Goal: Task Accomplishment & Management: Manage account settings

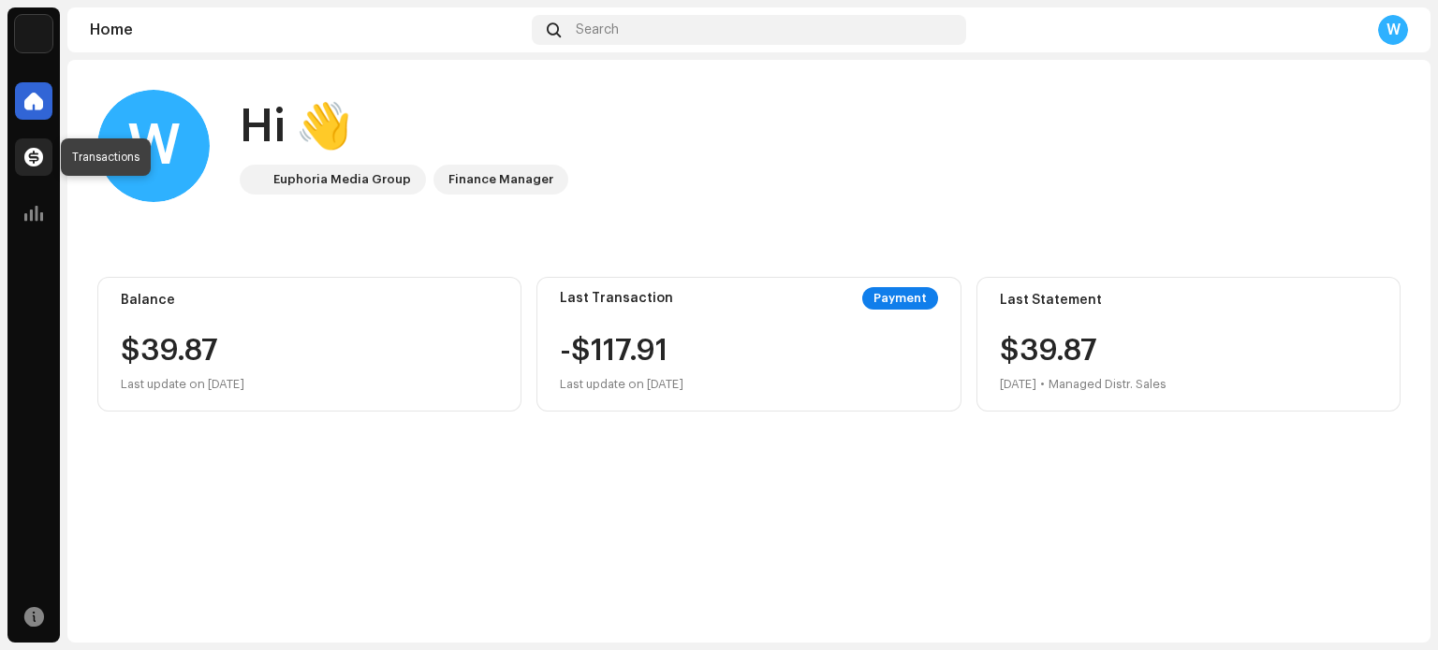
click at [30, 155] on span at bounding box center [33, 157] width 19 height 15
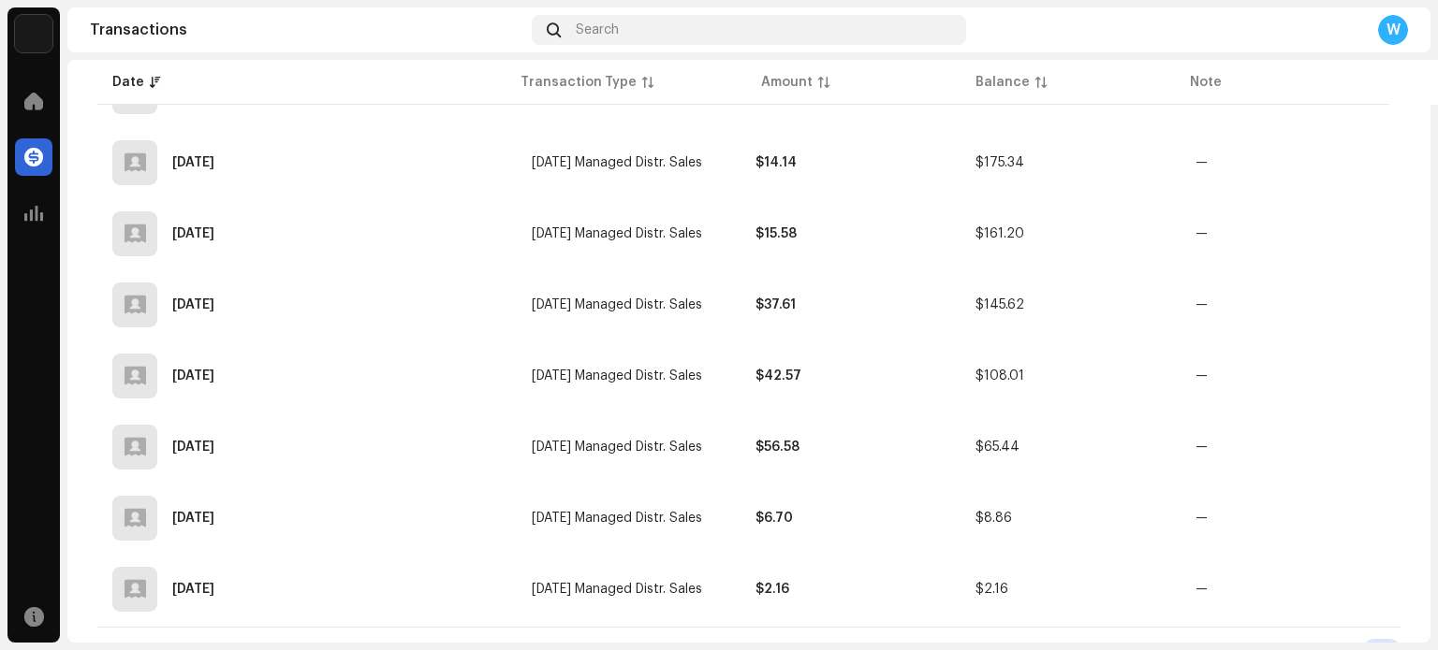
scroll to position [2981, 0]
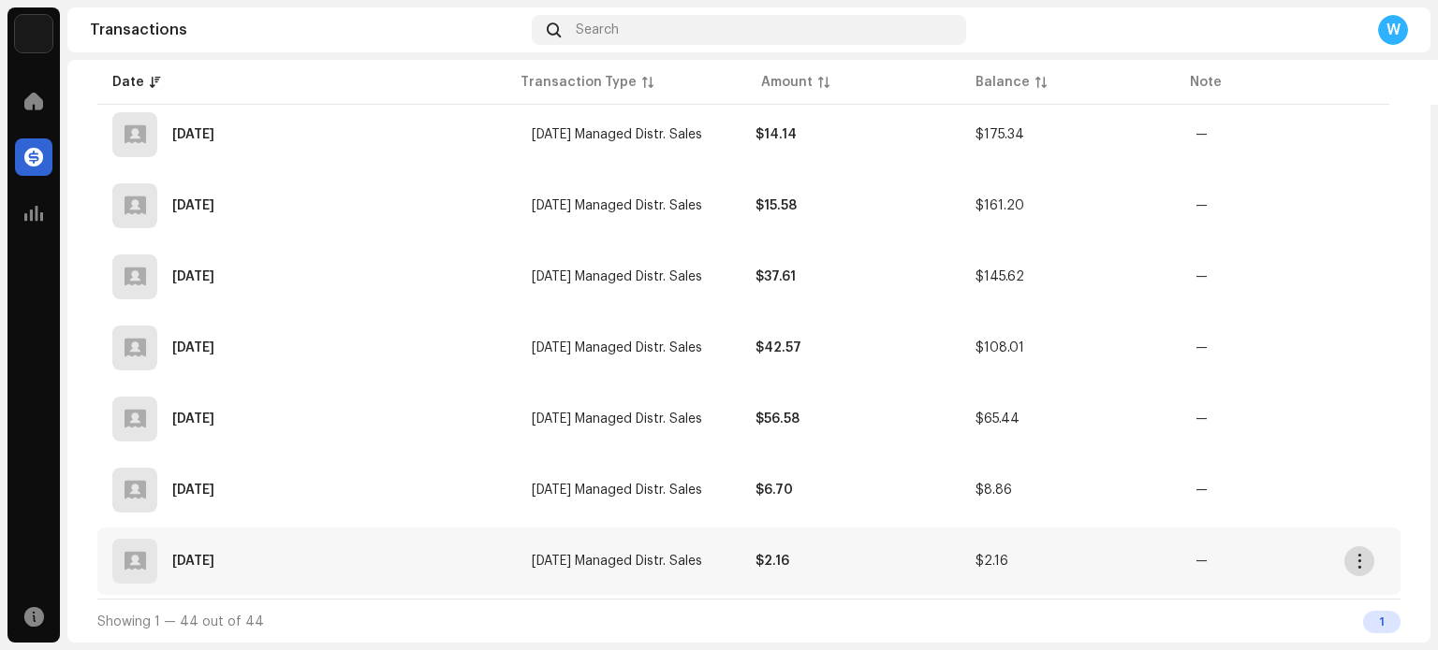
click at [1360, 552] on button "button" at bounding box center [1359, 562] width 30 height 30
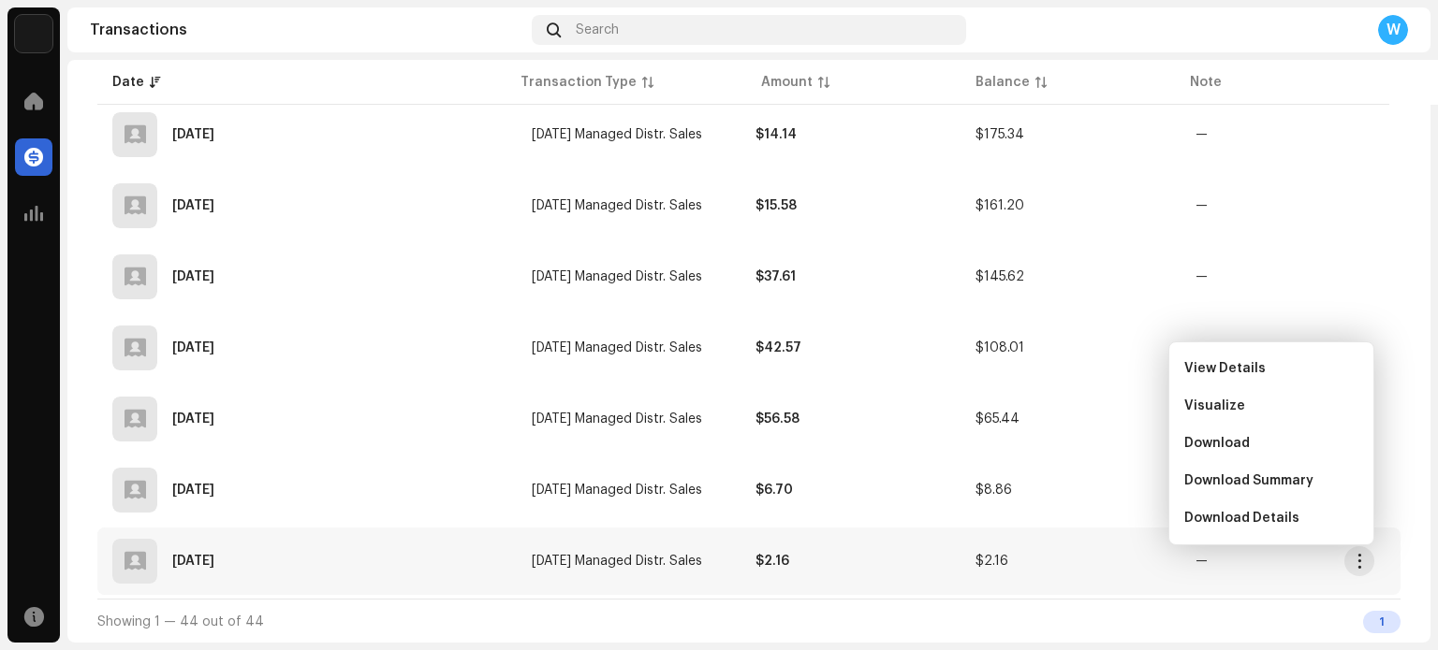
click at [472, 553] on div "[DATE]" at bounding box center [306, 561] width 389 height 45
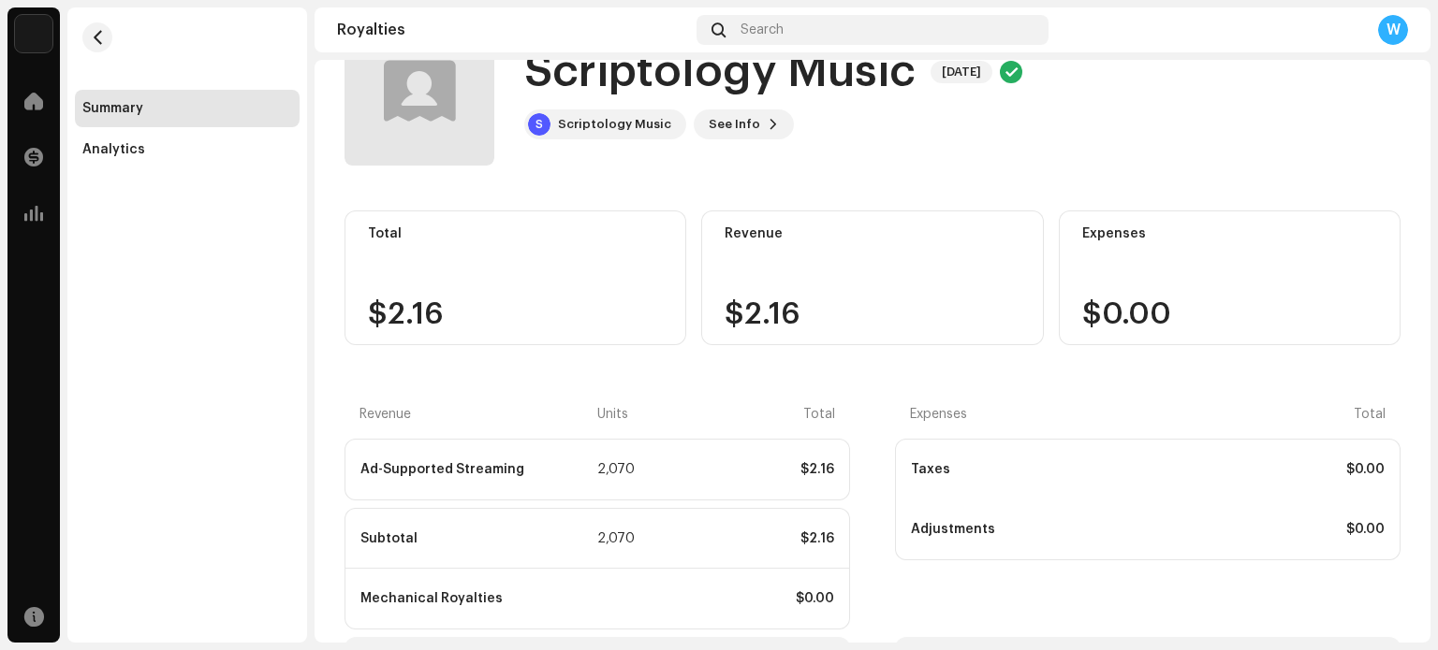
scroll to position [158, 0]
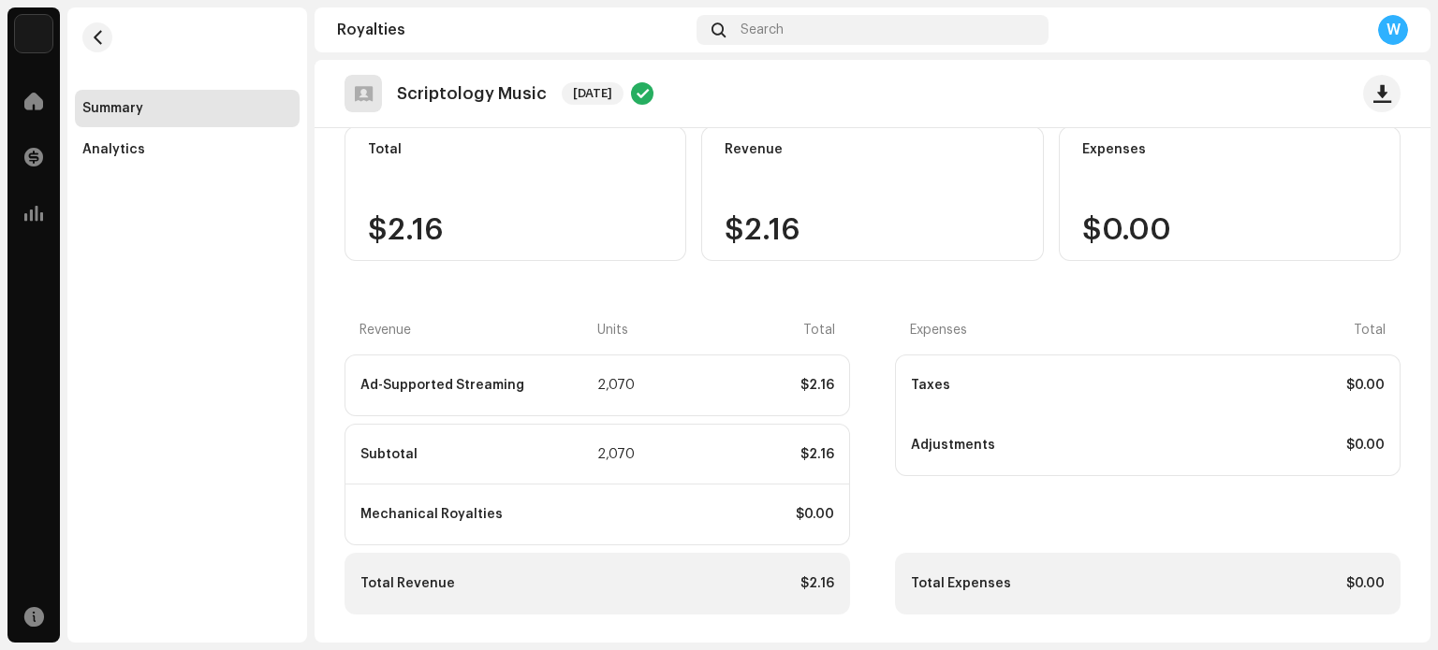
click at [949, 356] on div "Taxes $0.00" at bounding box center [1148, 386] width 504 height 60
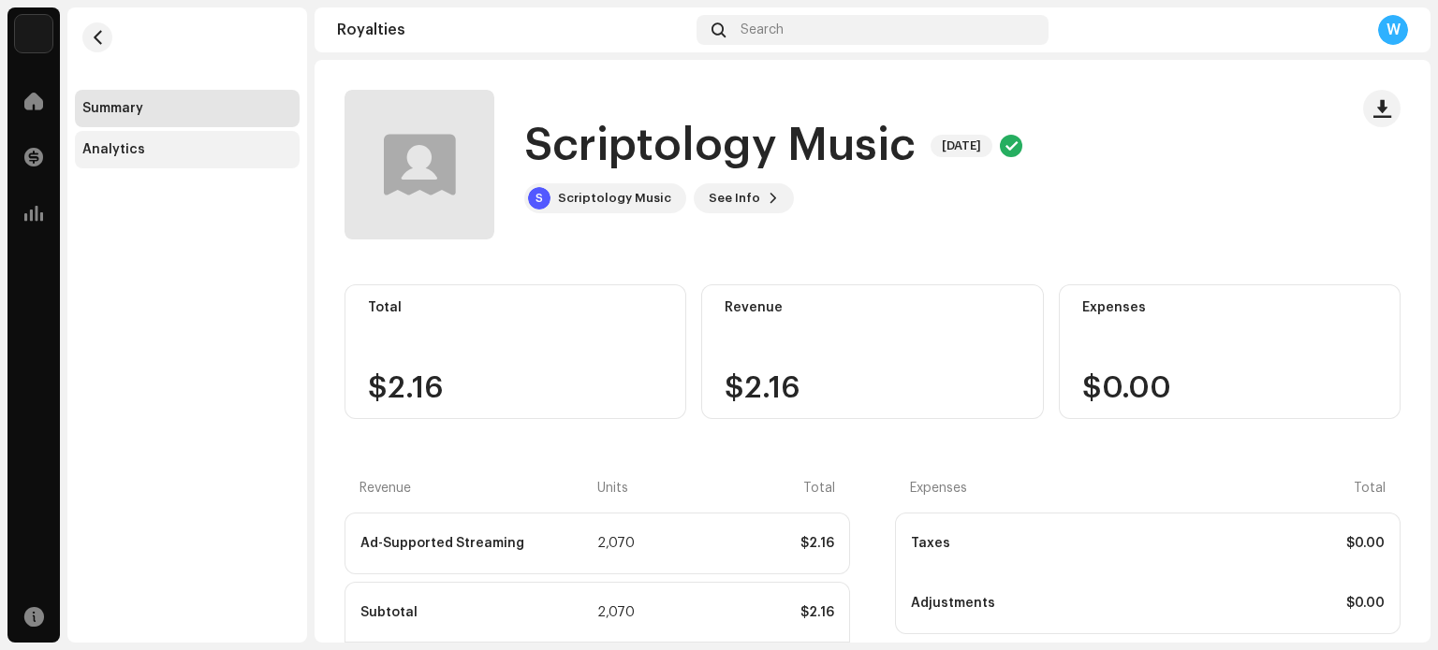
click at [146, 159] on div "Analytics" at bounding box center [187, 149] width 225 height 37
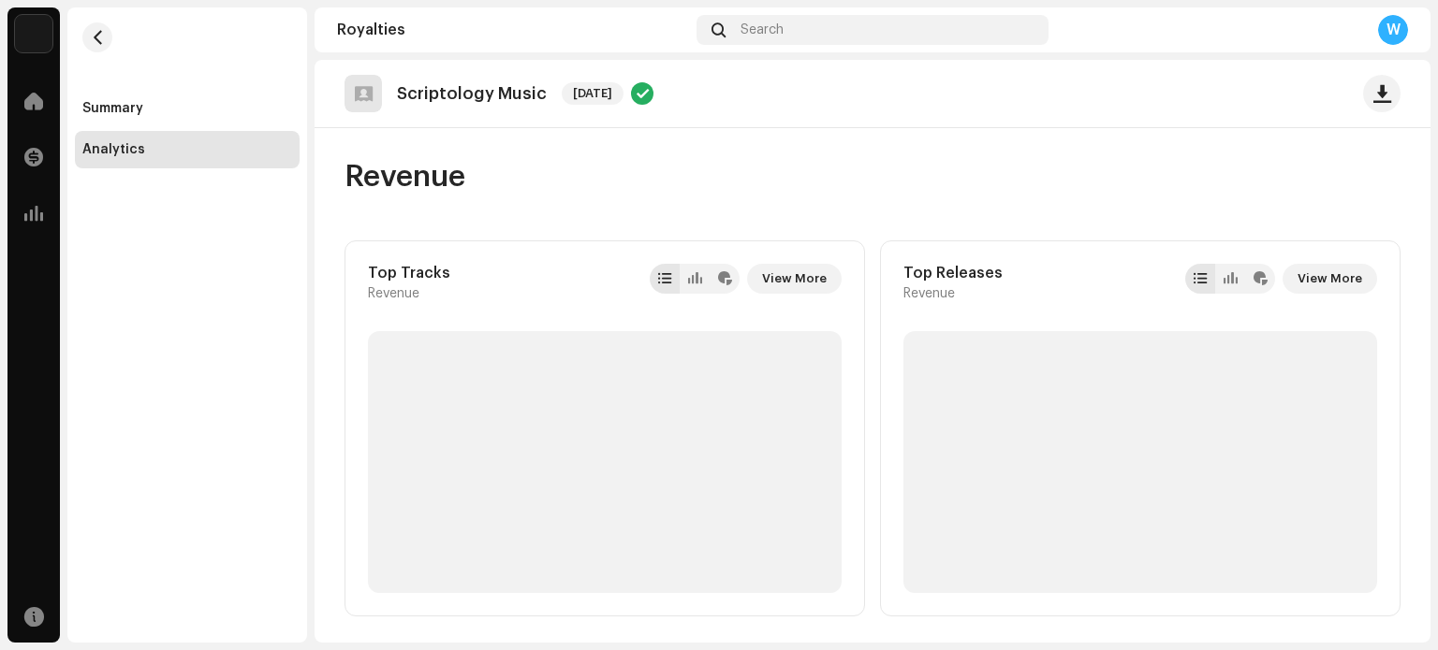
click at [112, 135] on div "Analytics" at bounding box center [187, 149] width 225 height 37
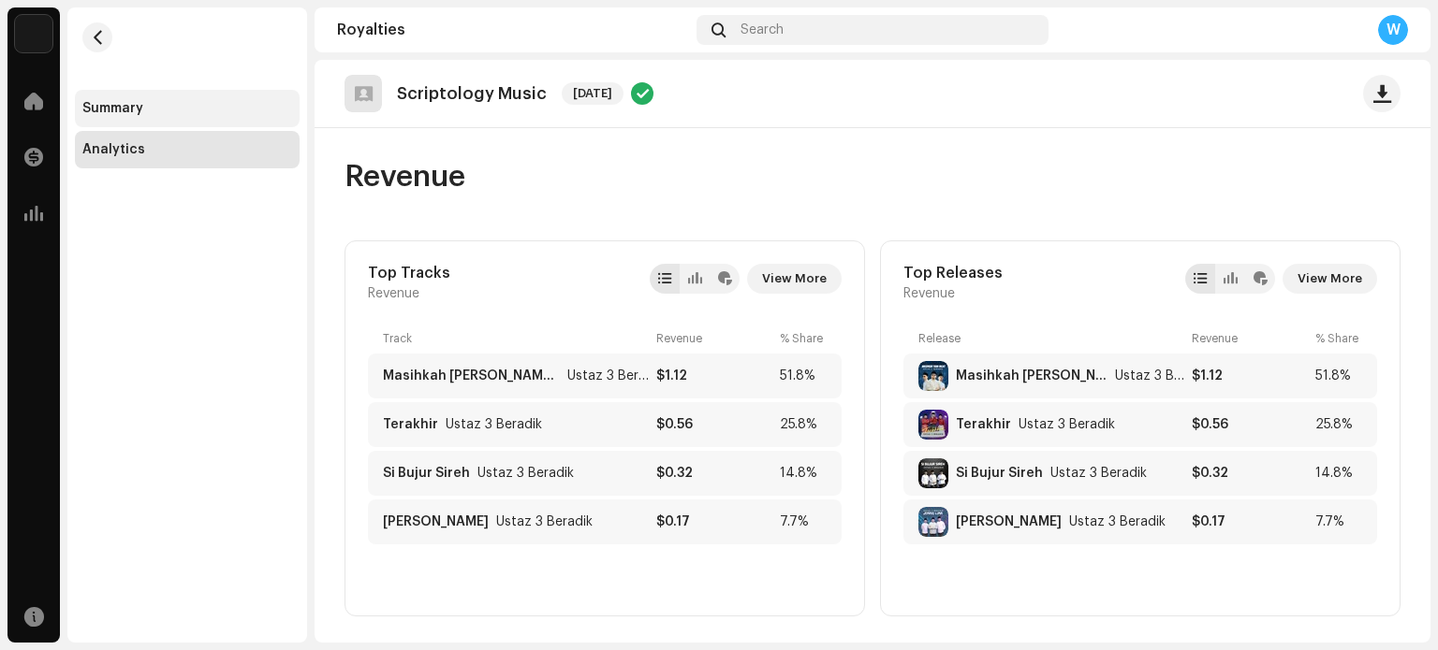
click at [149, 110] on div "Summary" at bounding box center [187, 108] width 210 height 15
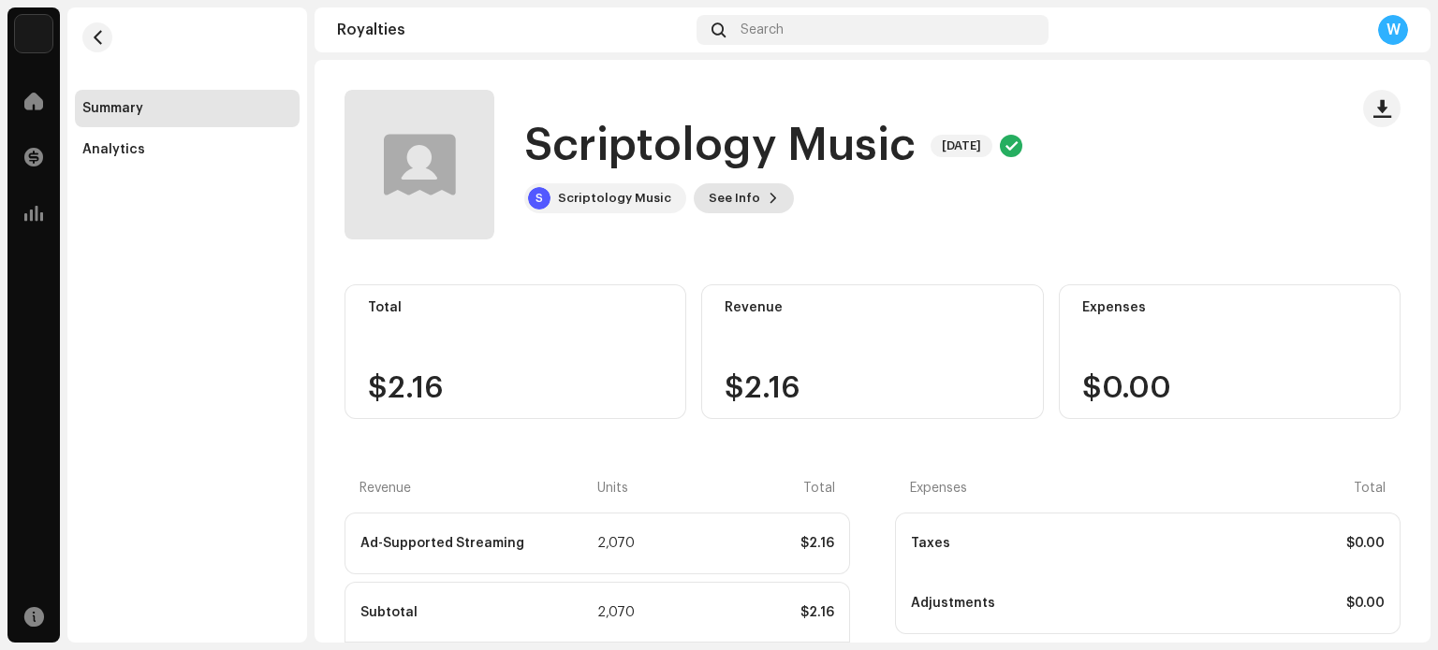
click at [745, 197] on span "See Info" at bounding box center [733, 198] width 51 height 37
click at [1156, 207] on div "Scriptology Music 4061785 Payee ID 362206 Statement Month [DATE] Payor Euphoria…" at bounding box center [719, 325] width 1438 height 650
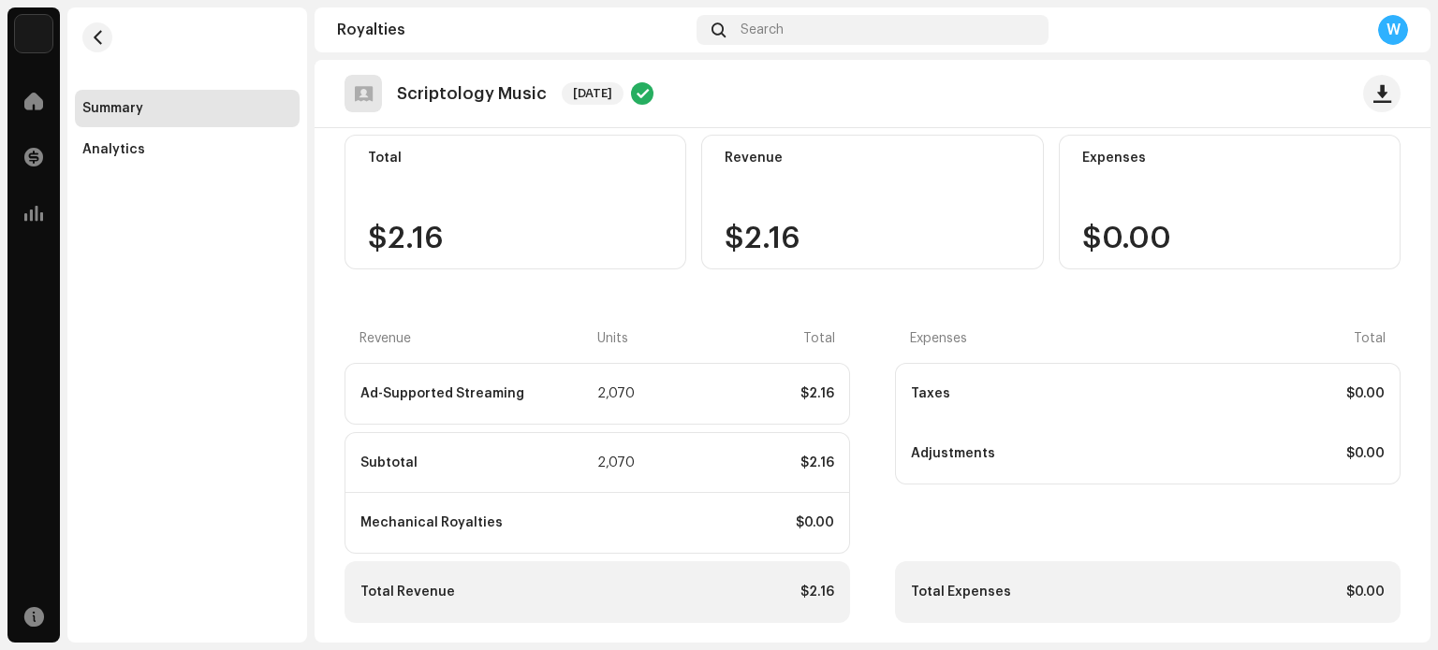
scroll to position [158, 0]
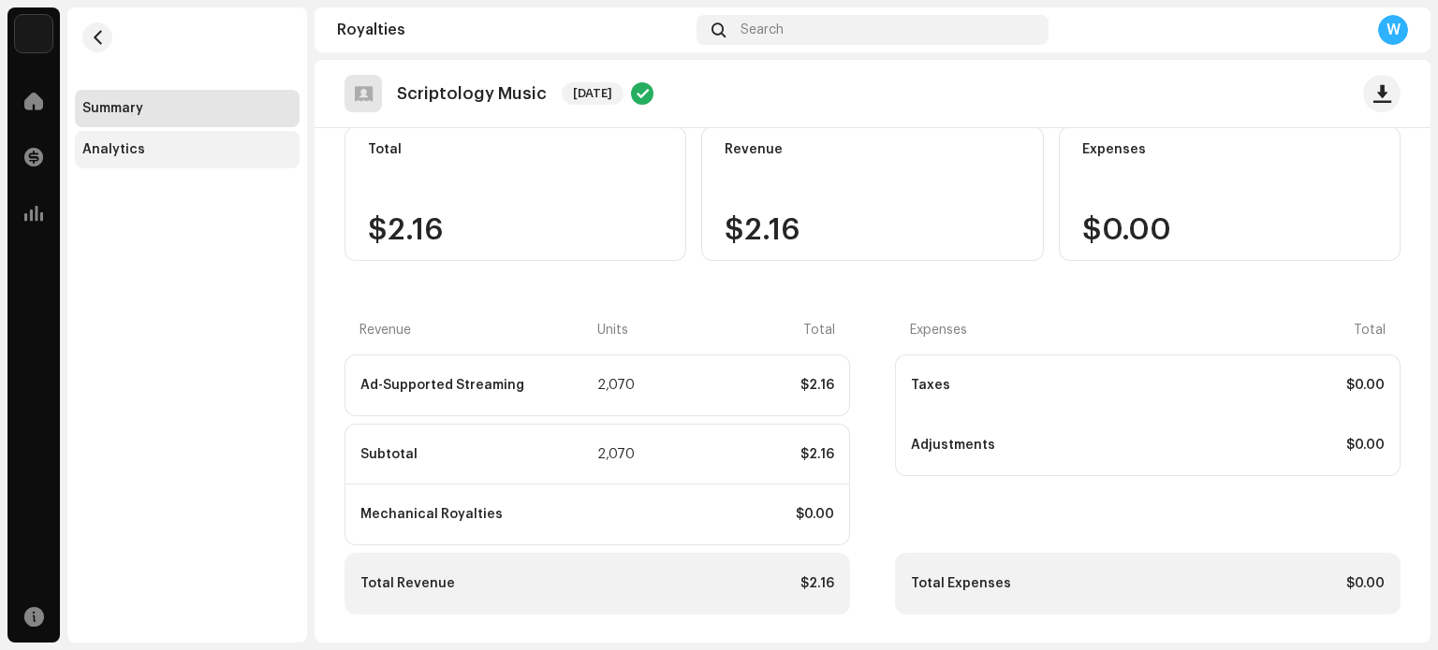
click at [175, 152] on div "Analytics" at bounding box center [187, 149] width 210 height 15
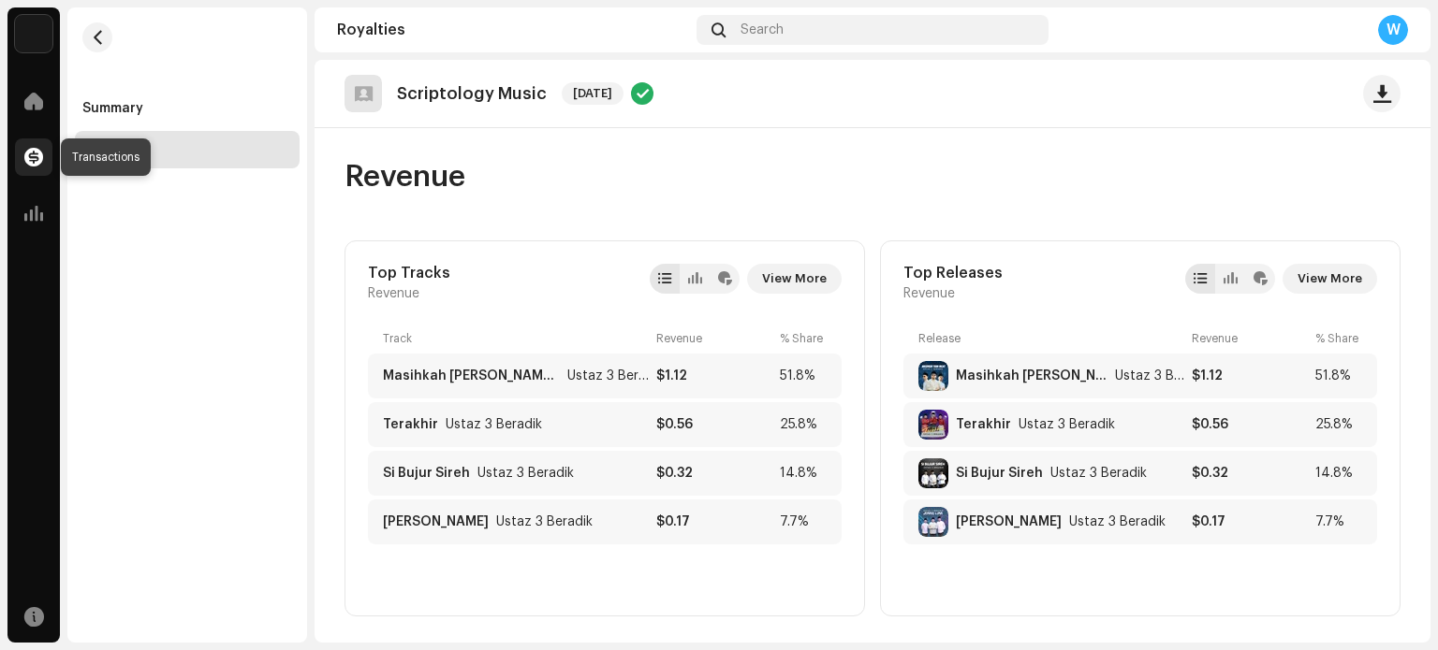
click at [39, 153] on span at bounding box center [33, 157] width 19 height 15
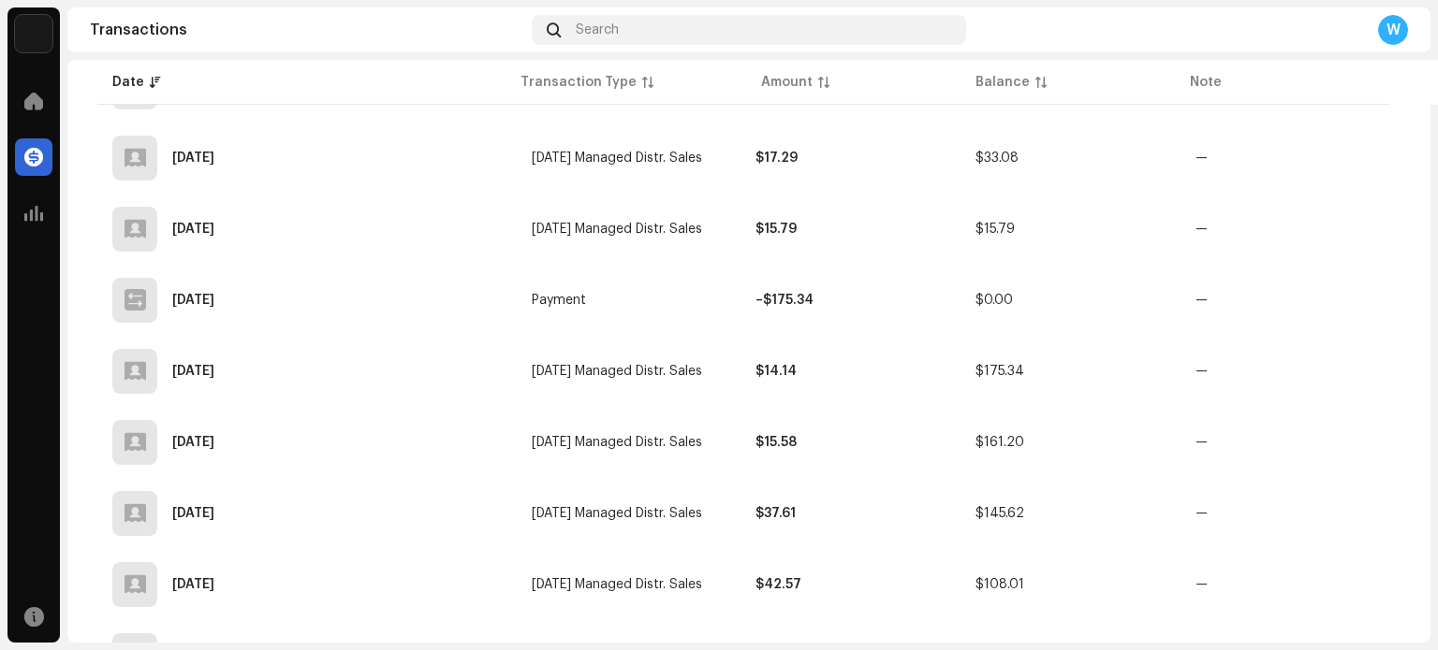
scroll to position [2981, 0]
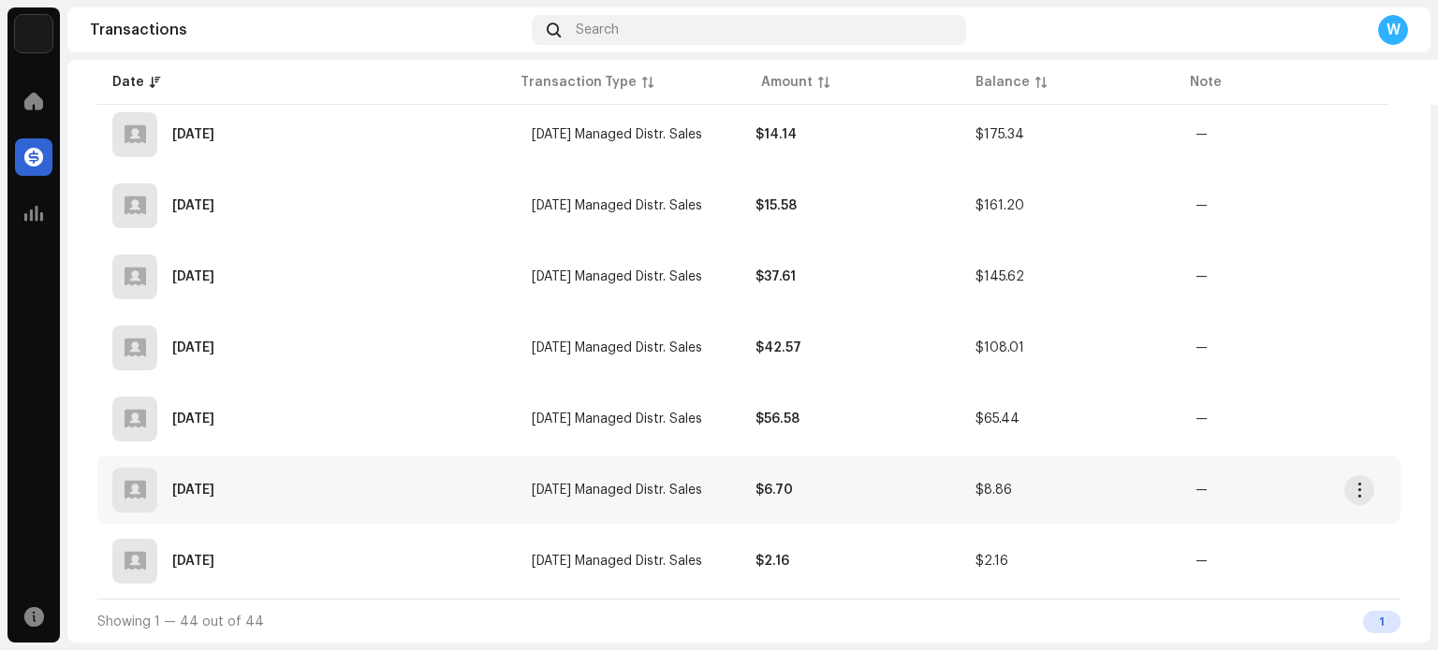
click at [163, 479] on div "[DATE]" at bounding box center [306, 490] width 389 height 45
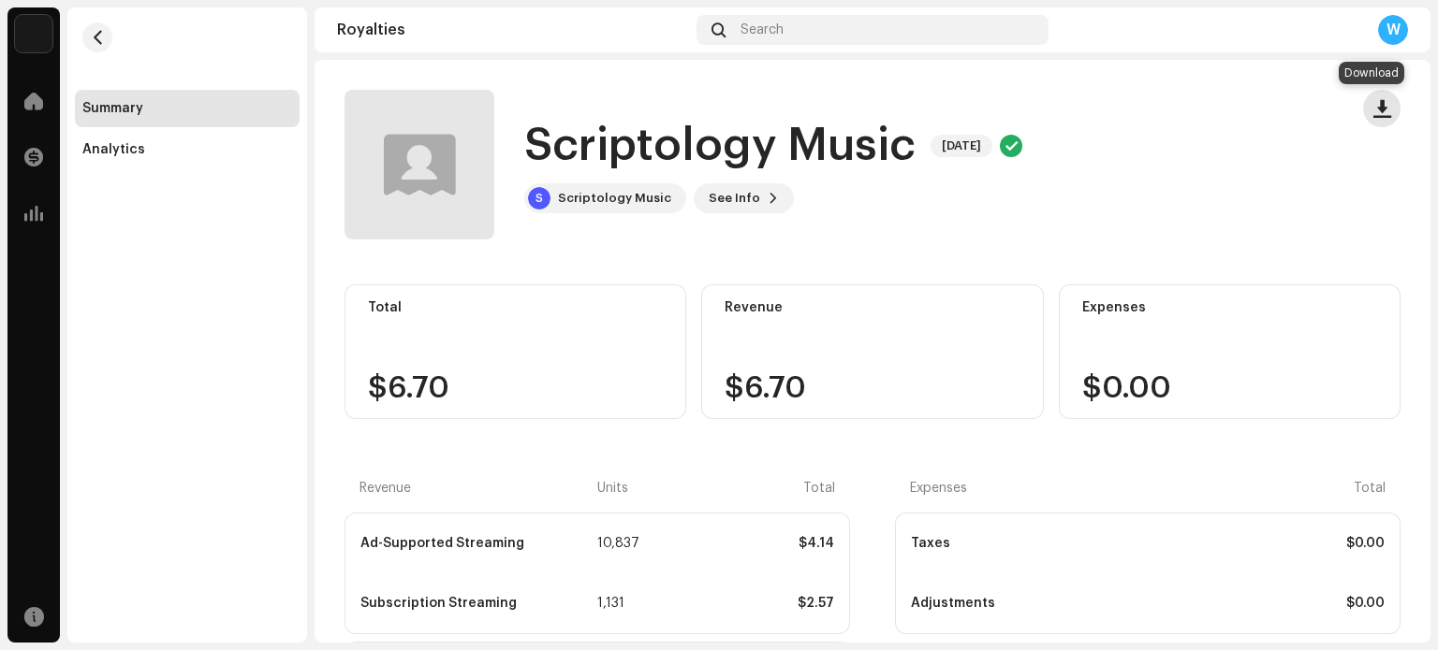
click at [1373, 114] on span "button" at bounding box center [1382, 108] width 18 height 15
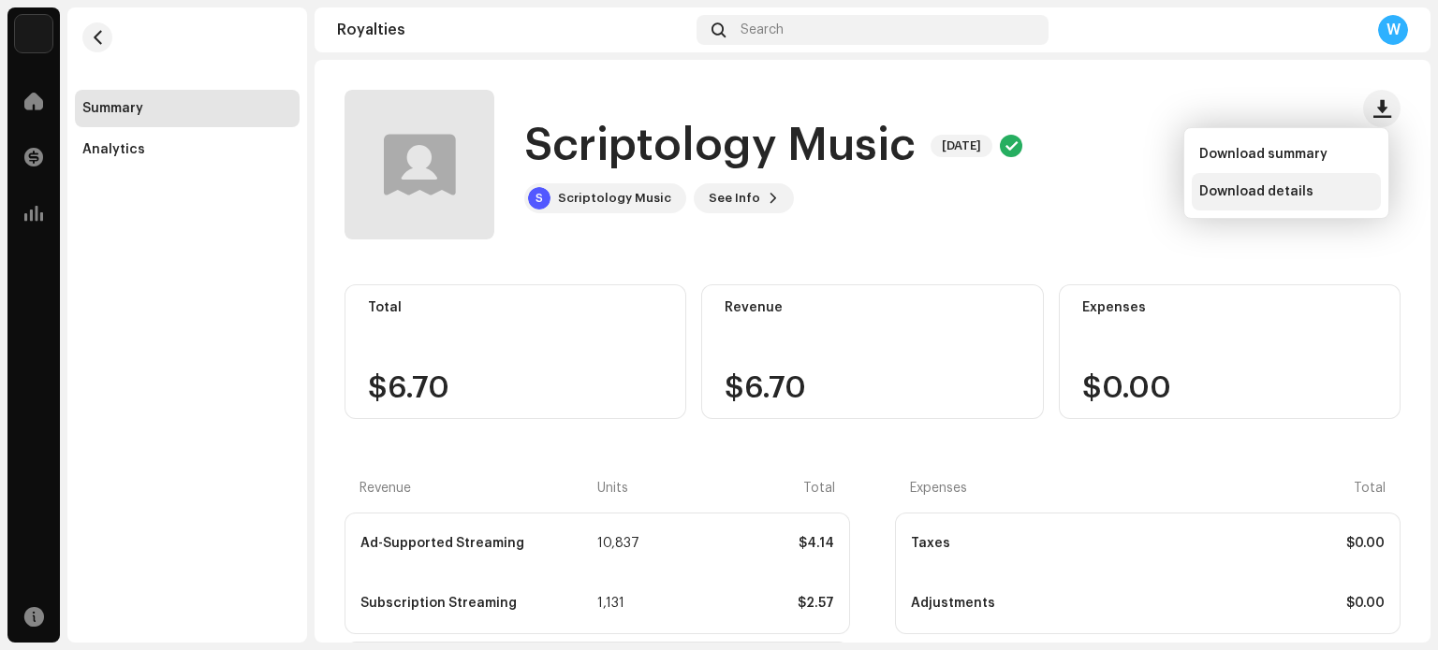
click at [1287, 180] on div "Download details" at bounding box center [1285, 191] width 189 height 37
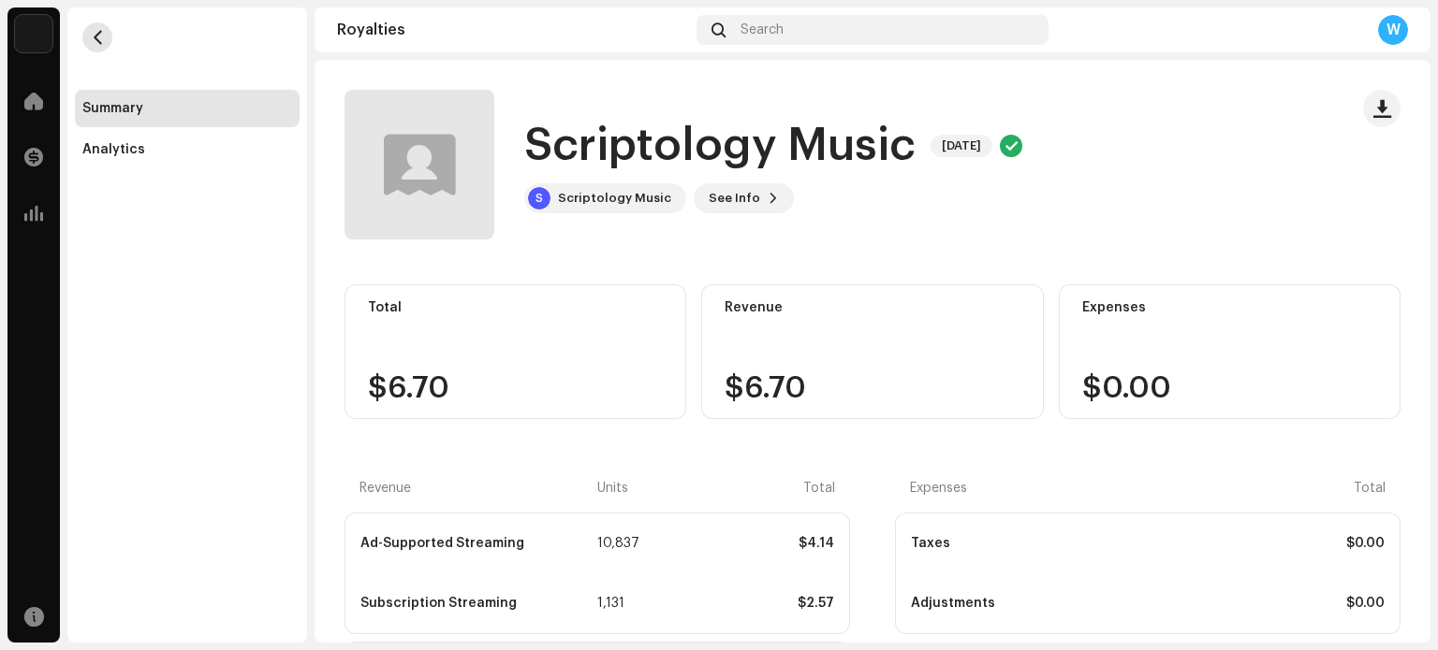
click at [97, 40] on span "button" at bounding box center [98, 37] width 14 height 15
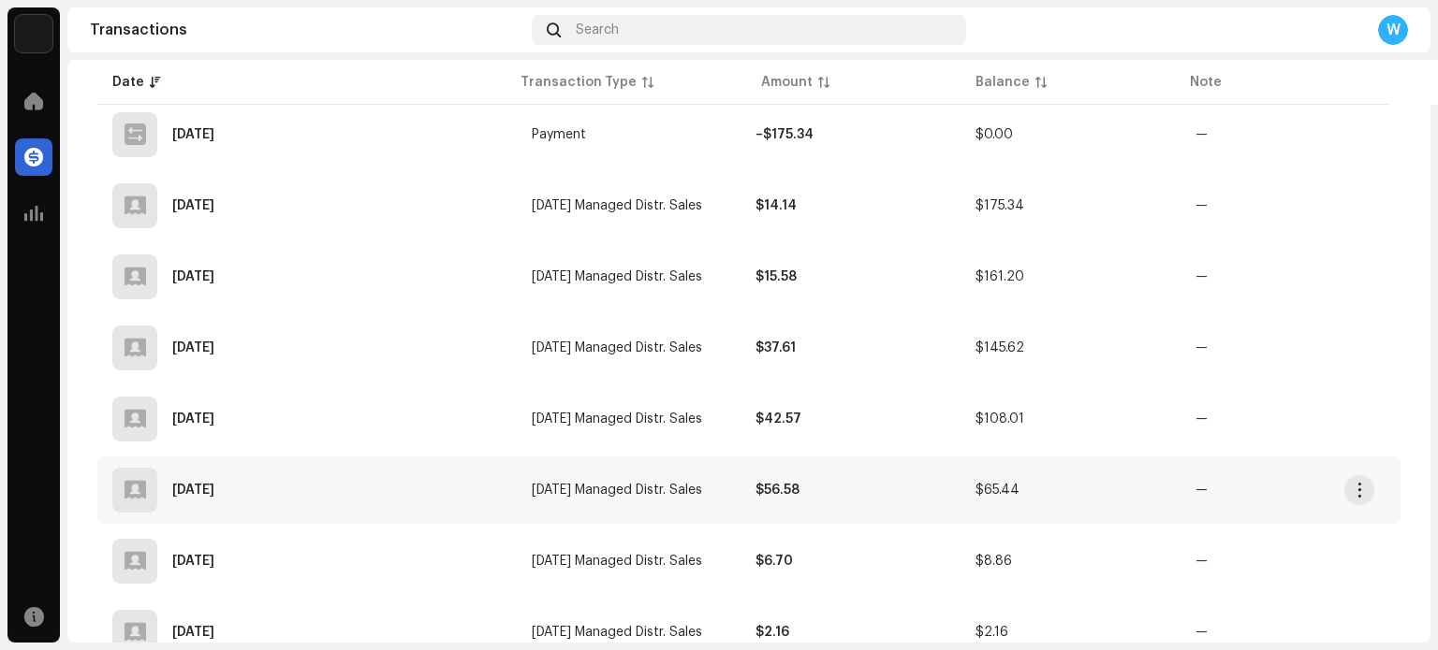
scroll to position [2981, 0]
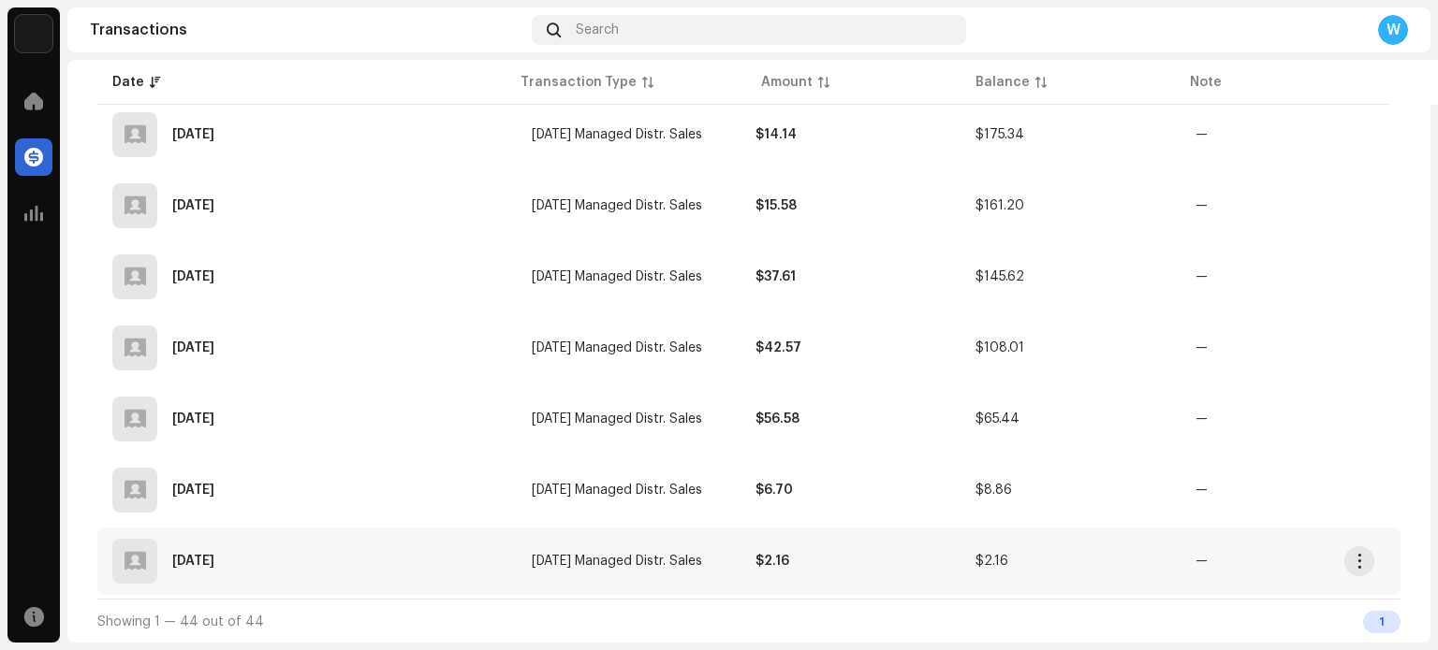
click at [195, 552] on div "[DATE]" at bounding box center [306, 561] width 389 height 45
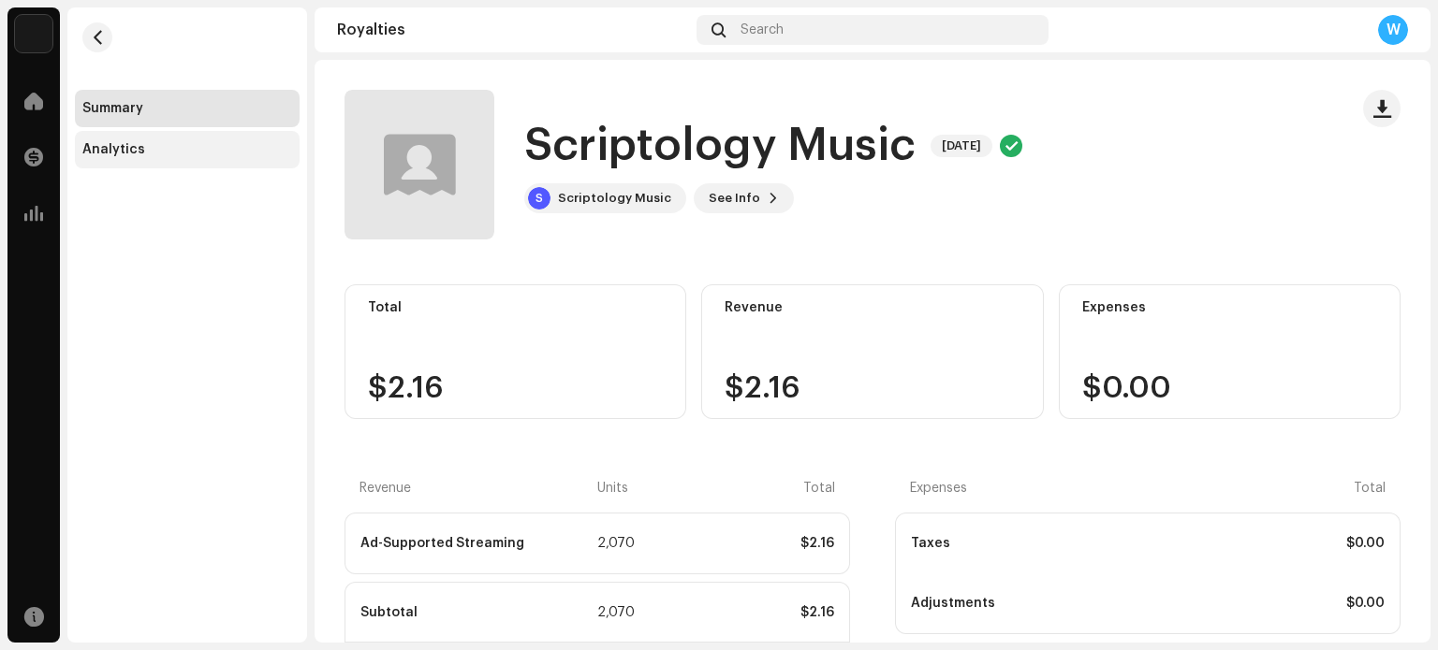
click at [116, 164] on div "Analytics" at bounding box center [187, 149] width 225 height 37
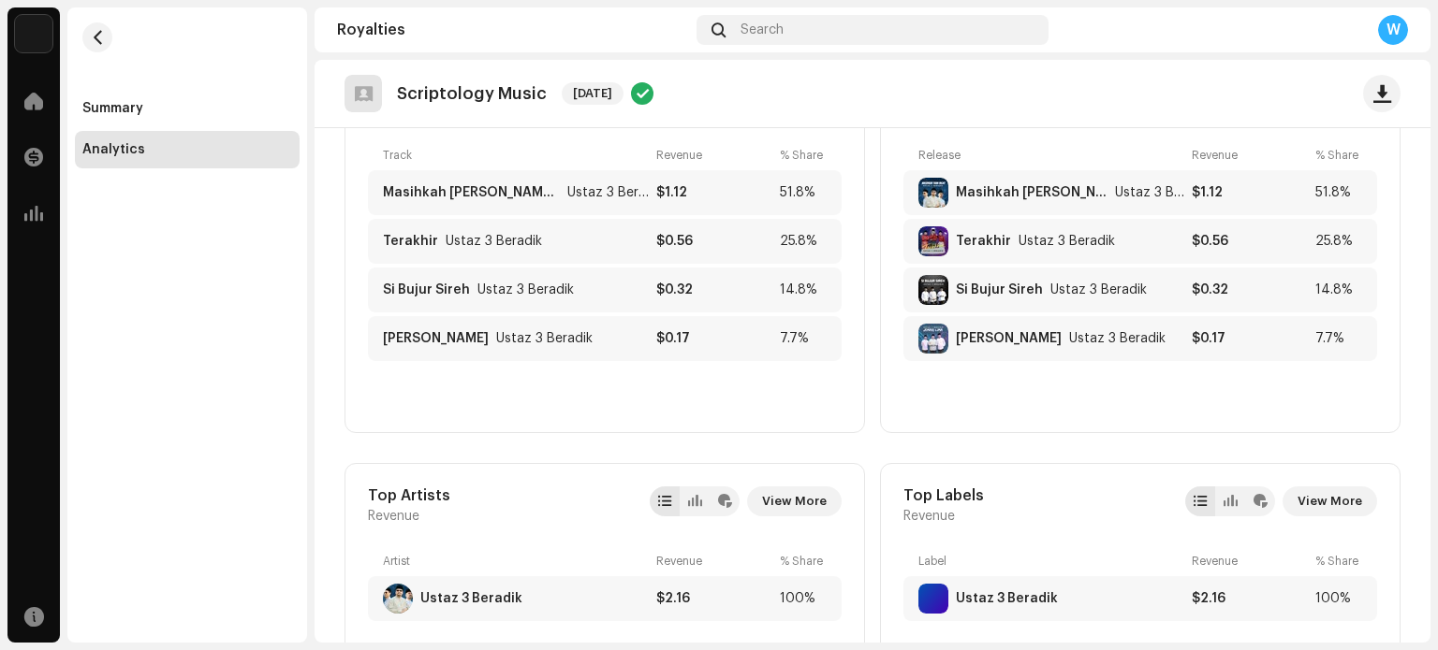
scroll to position [187, 0]
